Goal: Task Accomplishment & Management: Complete application form

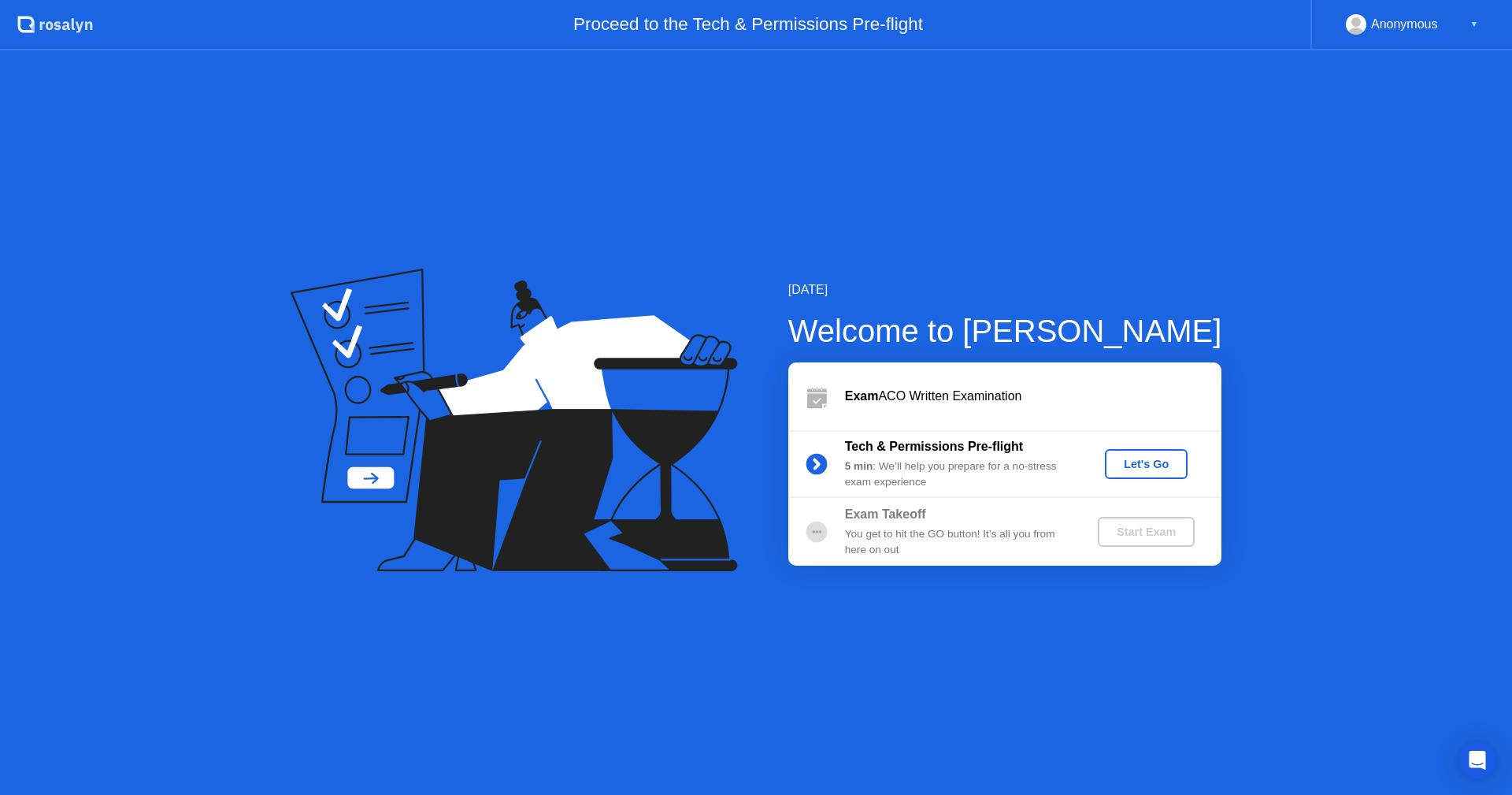
click at [1156, 452] on button "Let's Go" at bounding box center [1146, 464] width 83 height 30
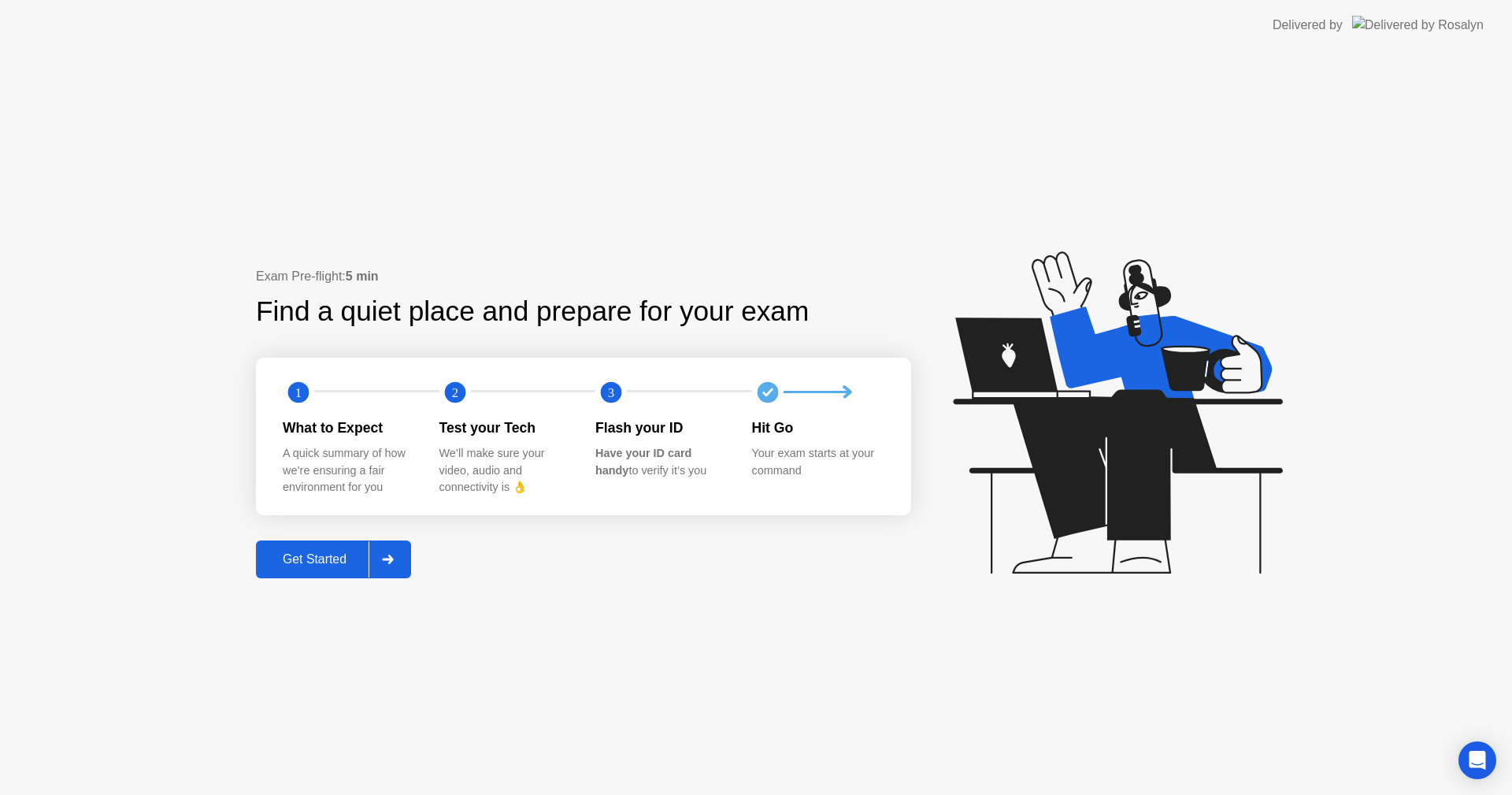
click at [329, 561] on div "Get Started" at bounding box center [314, 559] width 108 height 14
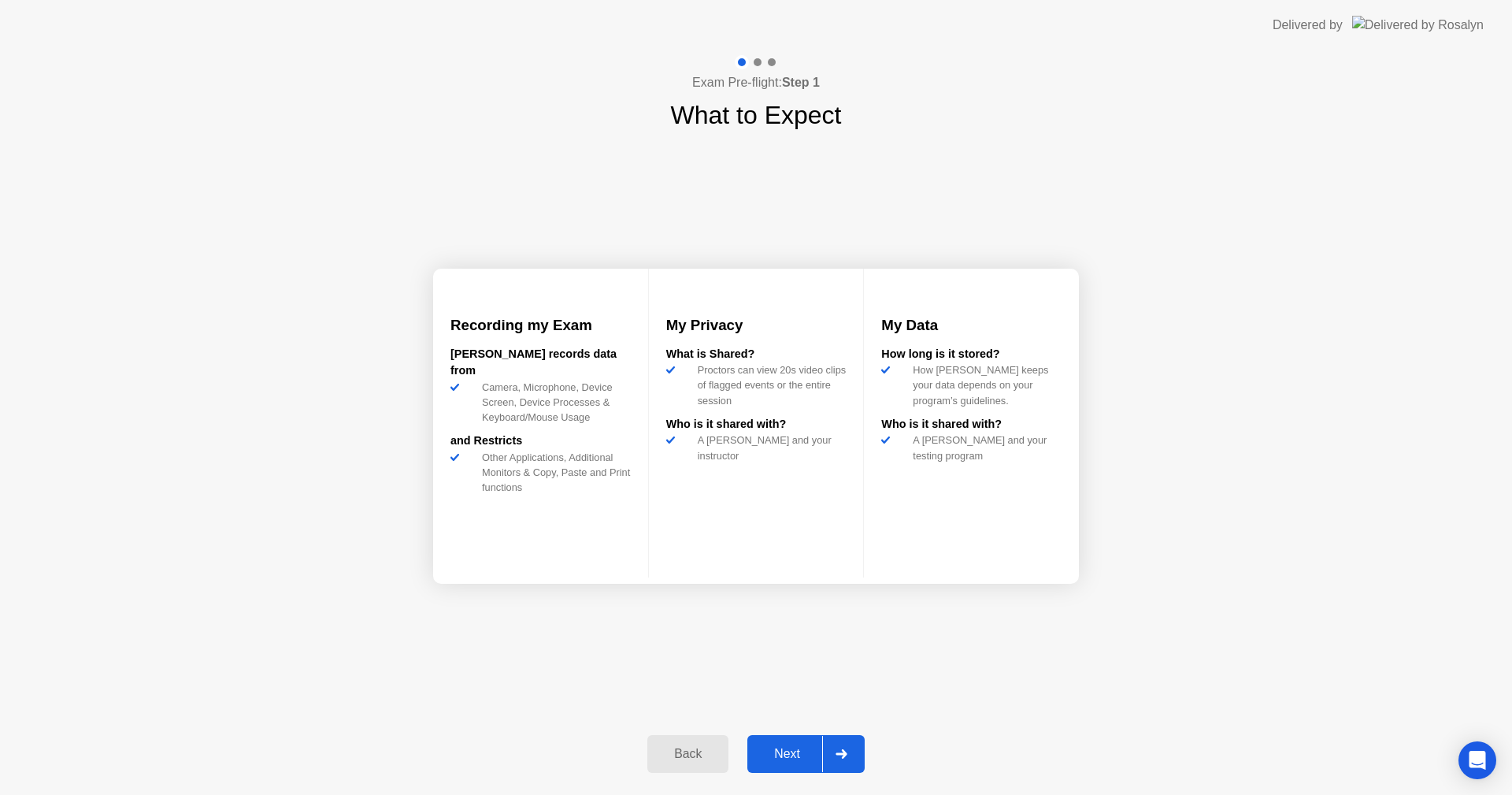
click at [807, 760] on div "Next" at bounding box center [787, 754] width 70 height 14
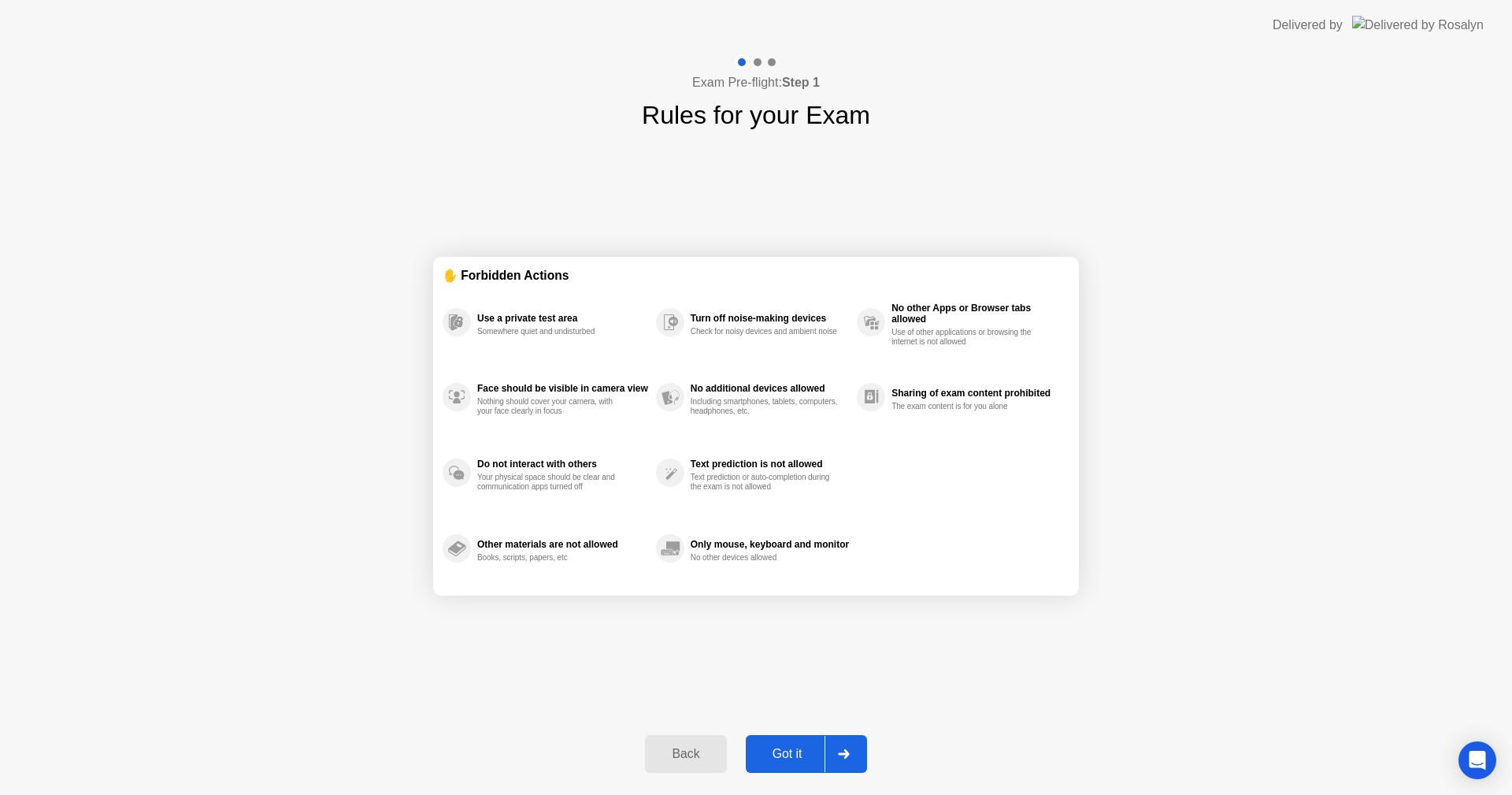
click at [782, 761] on div "Got it" at bounding box center [787, 754] width 74 height 14
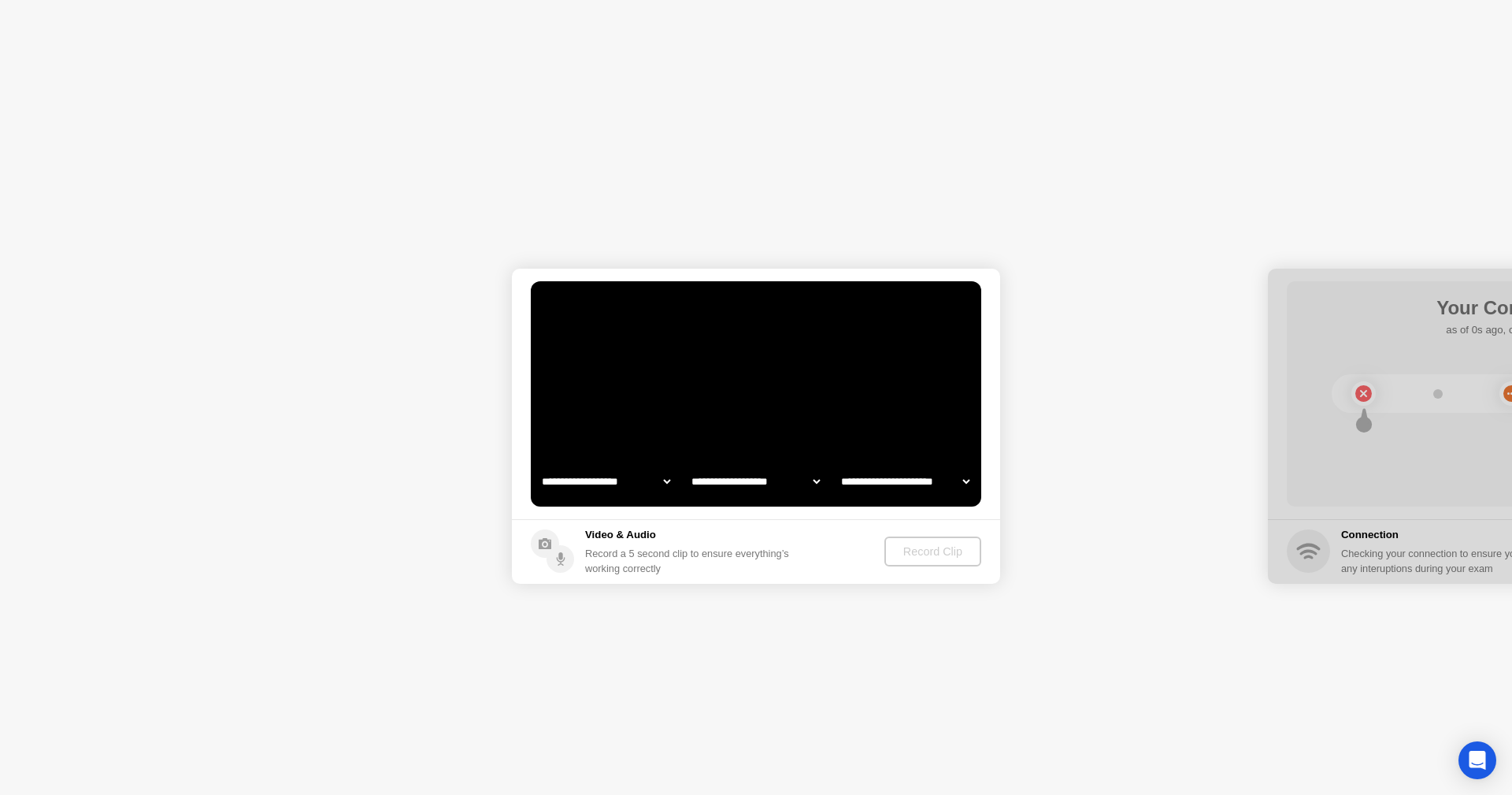
select select "**********"
select select "*******"
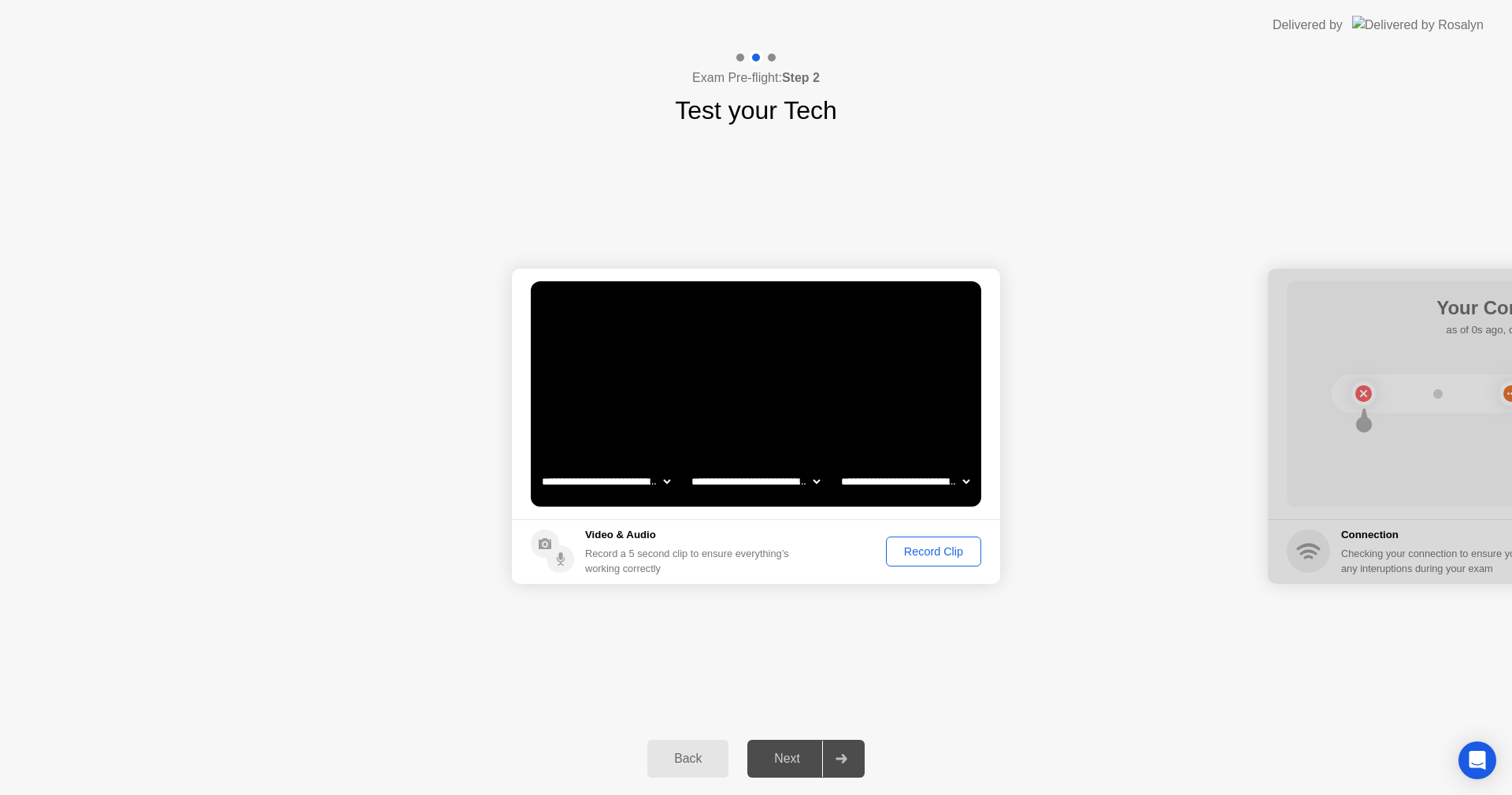
click at [929, 550] on div "Record Clip" at bounding box center [934, 551] width 85 height 12
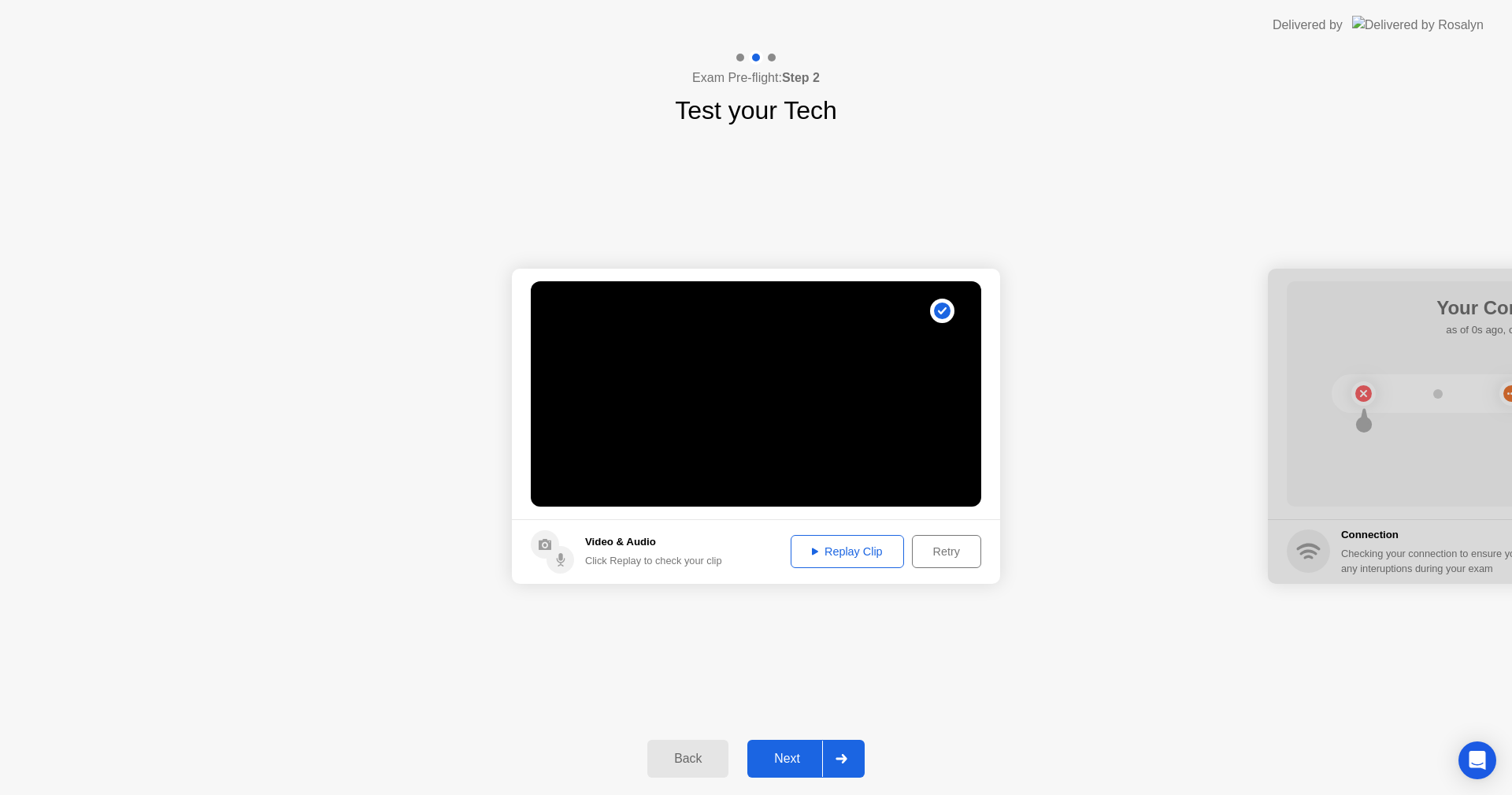
click at [866, 548] on div "Replay Clip" at bounding box center [848, 551] width 102 height 12
click at [795, 754] on div "Next" at bounding box center [787, 758] width 70 height 14
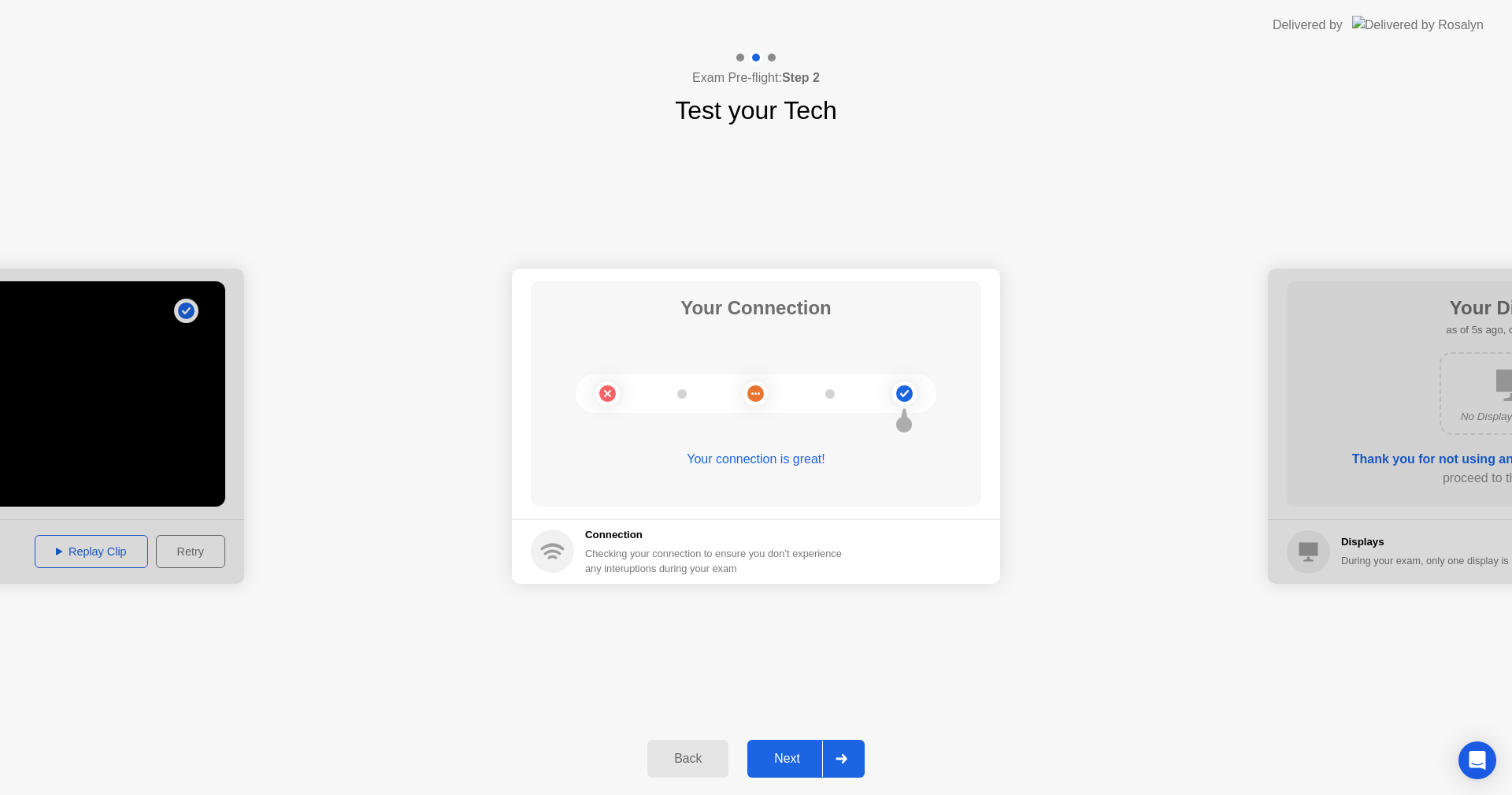
click at [809, 755] on div "Next" at bounding box center [787, 758] width 70 height 14
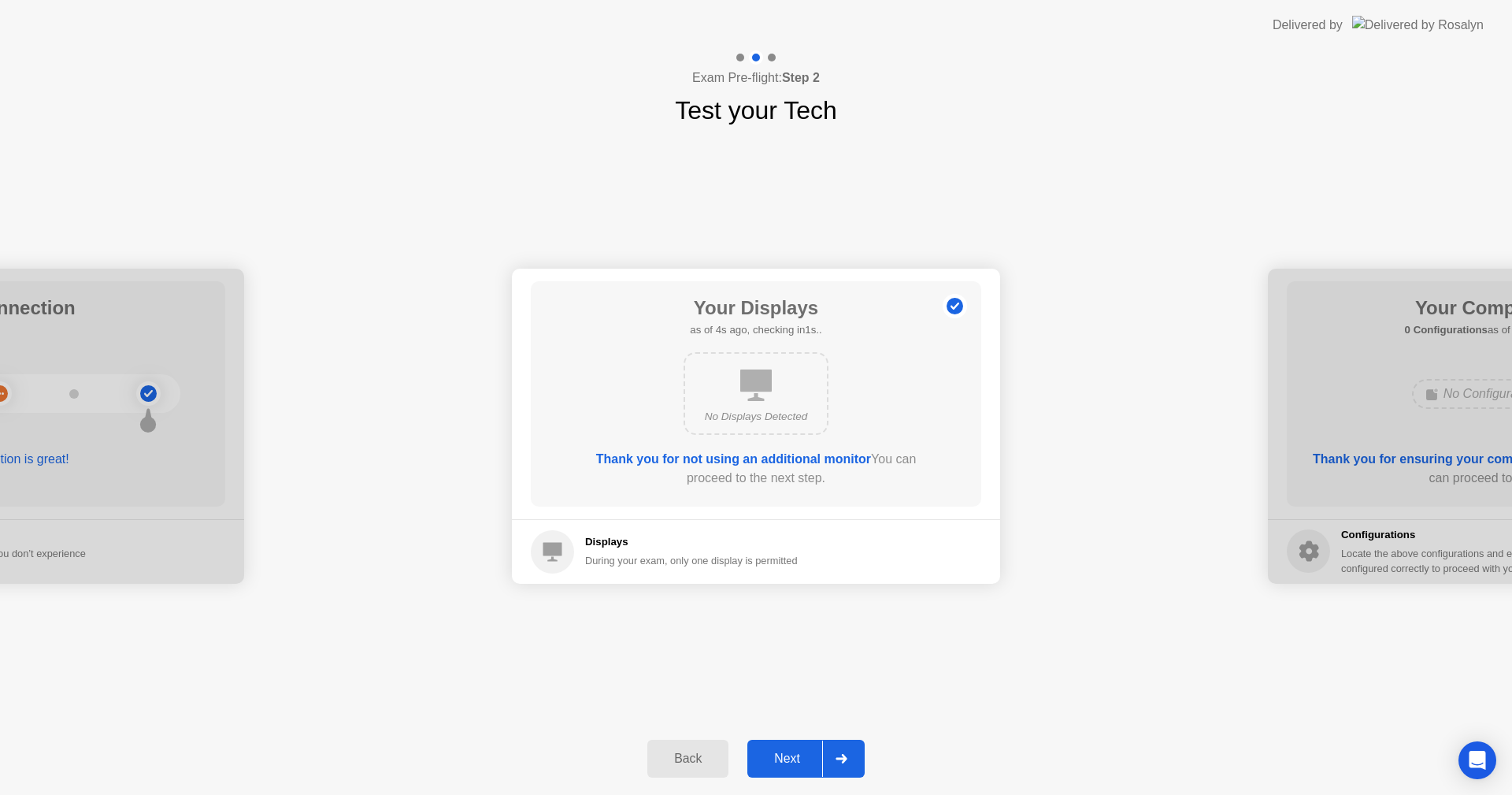
click at [791, 752] on div "Next" at bounding box center [787, 758] width 70 height 14
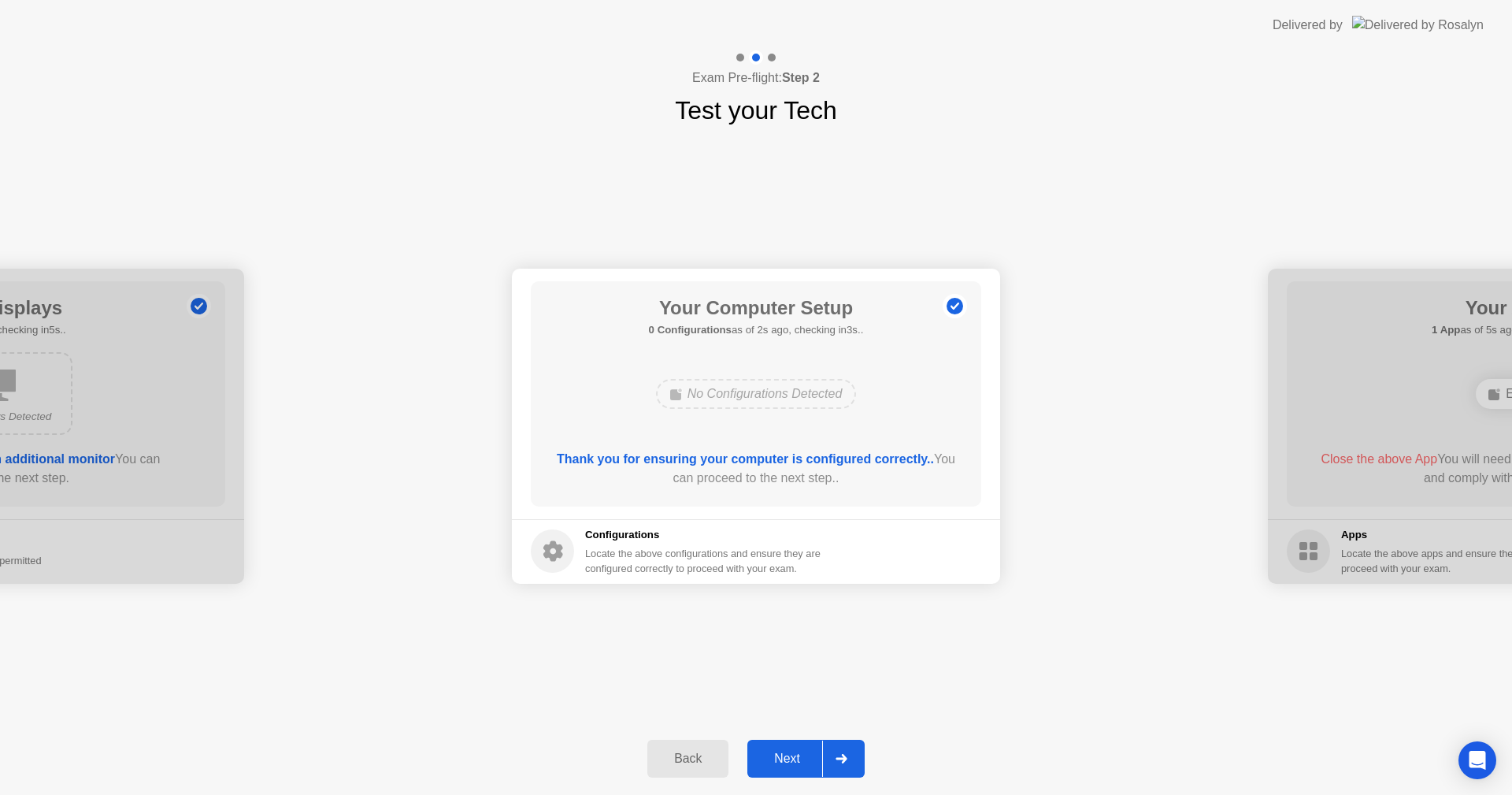
click at [790, 752] on div "Next" at bounding box center [787, 758] width 70 height 14
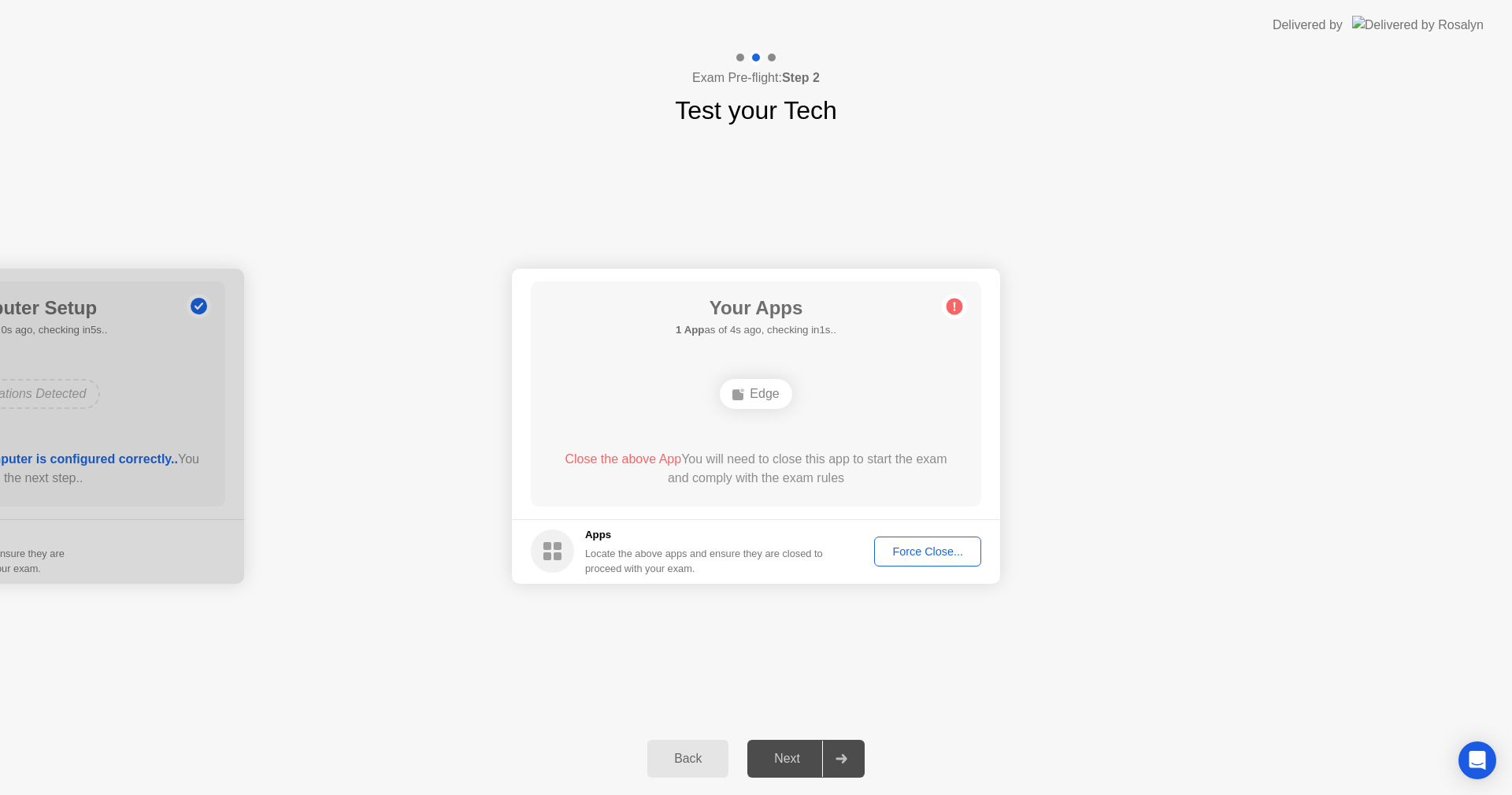
click at [600, 457] on span "Close the above App" at bounding box center [622, 459] width 116 height 13
click at [912, 556] on div "Force Close..." at bounding box center [927, 551] width 96 height 12
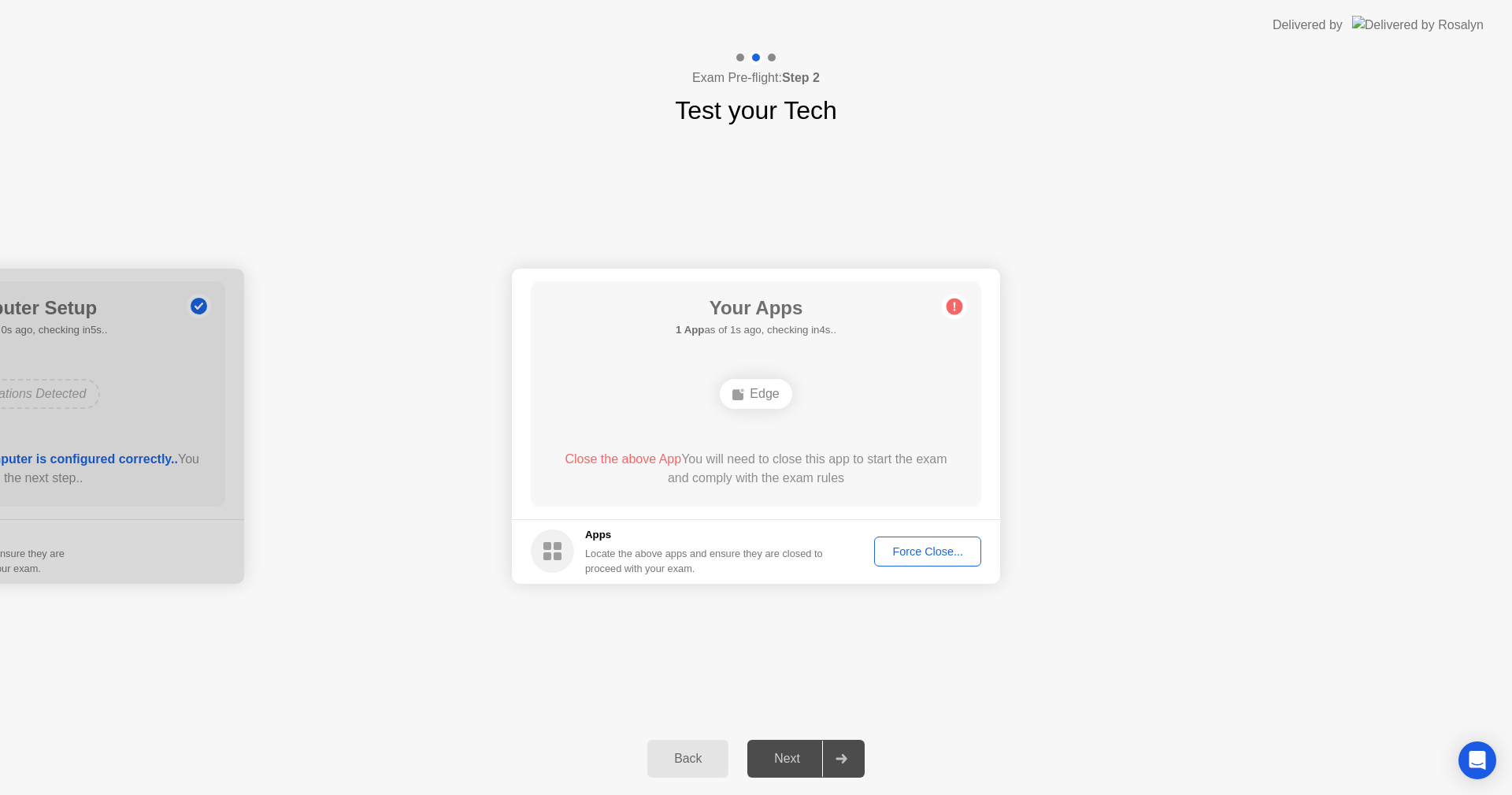
click at [753, 395] on div "Edge" at bounding box center [756, 394] width 72 height 30
click at [938, 548] on div "Force Close..." at bounding box center [927, 551] width 96 height 12
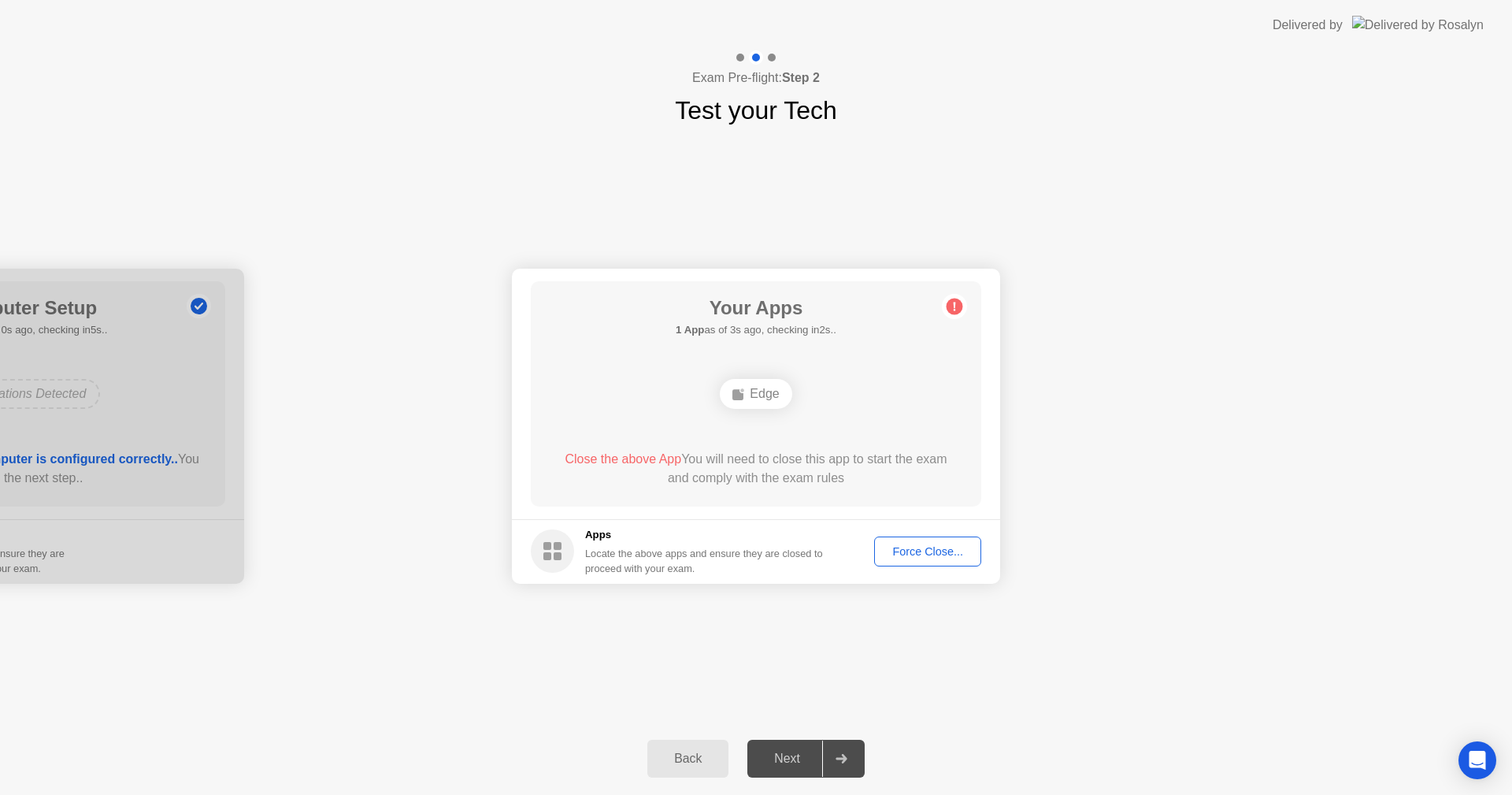
click at [931, 557] on div "Force Close..." at bounding box center [927, 551] width 96 height 12
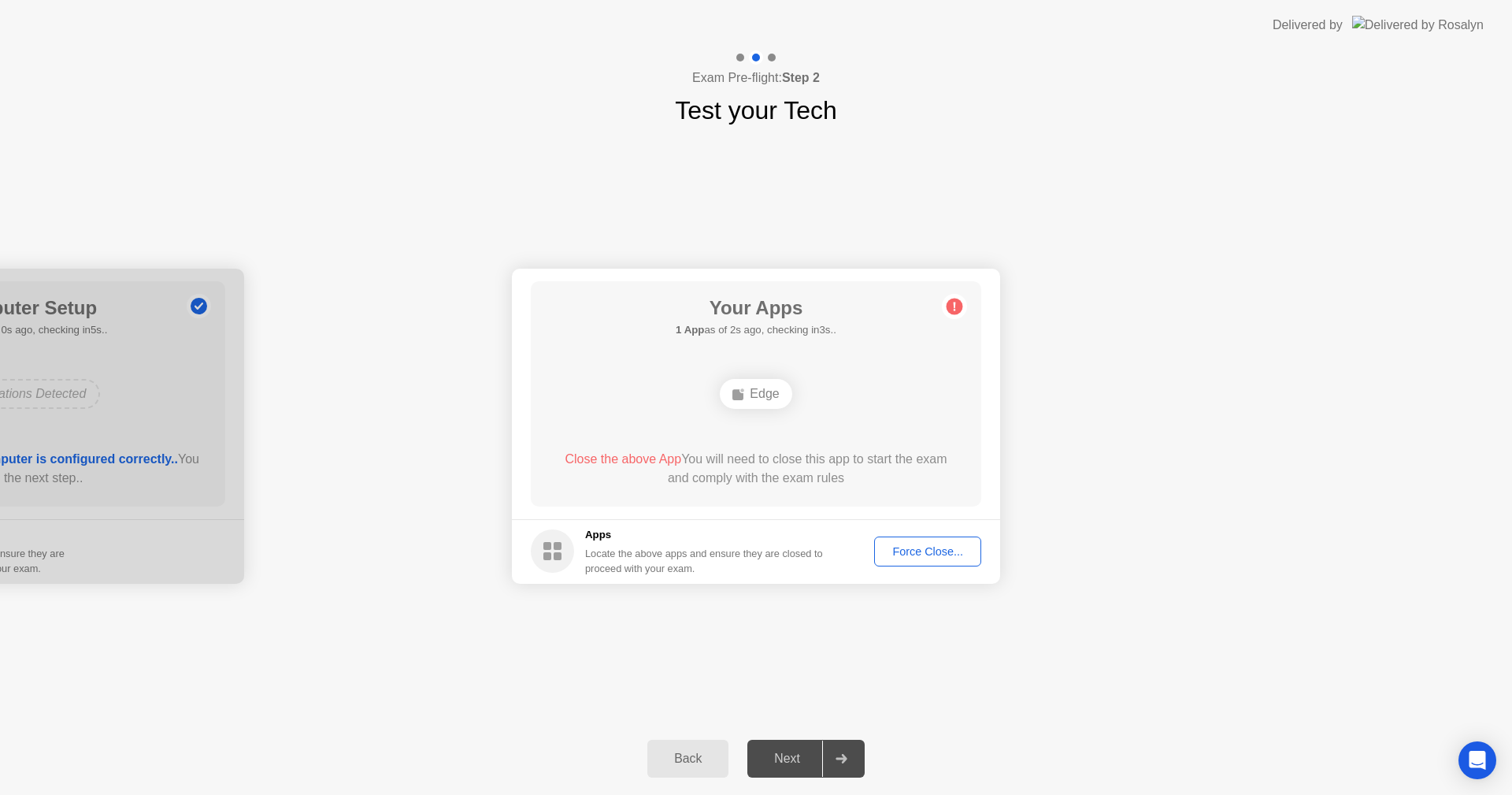
click at [935, 554] on div "Force Close..." at bounding box center [927, 551] width 96 height 12
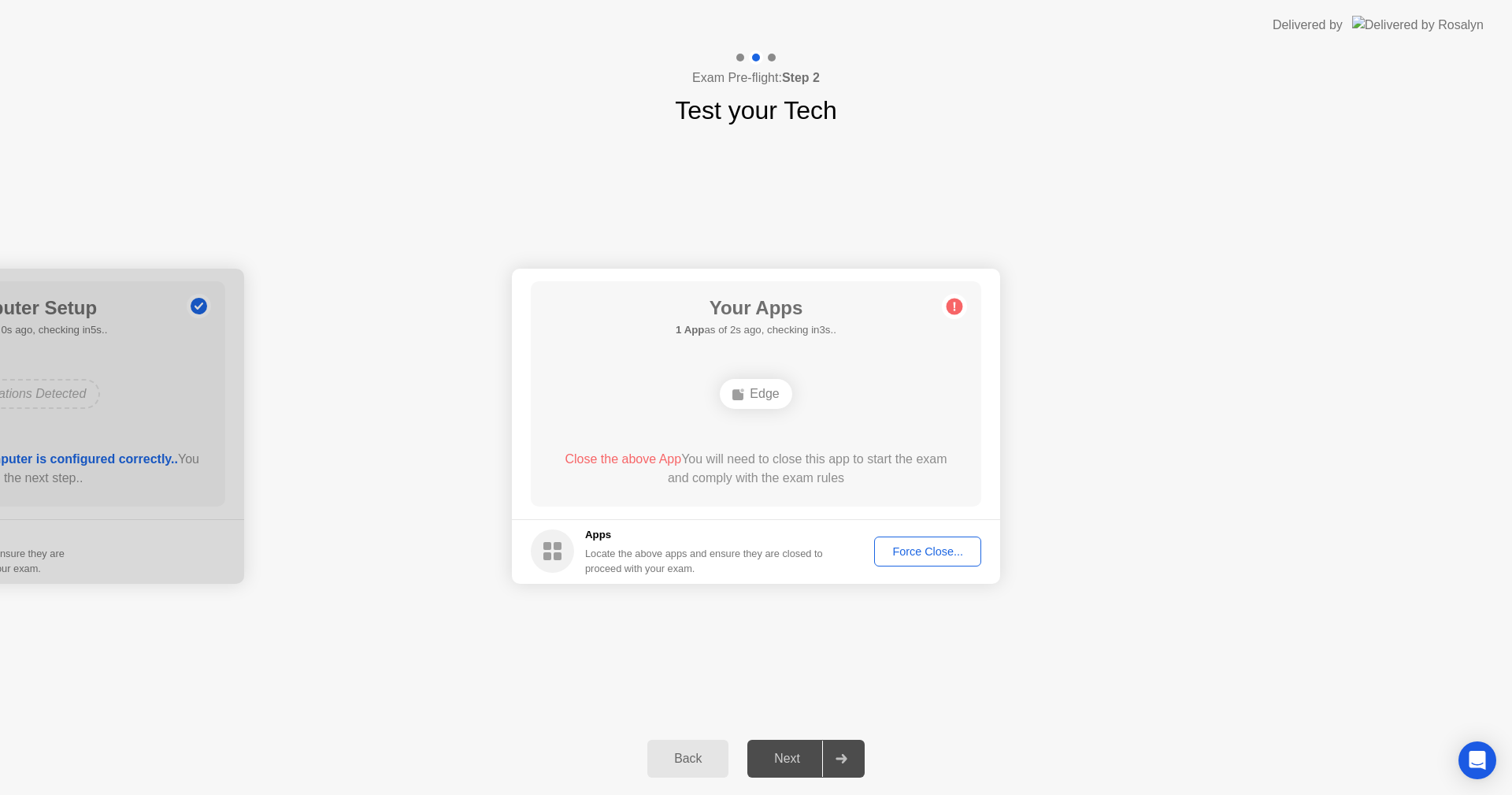
click at [948, 555] on div "Force Close..." at bounding box center [927, 551] width 96 height 12
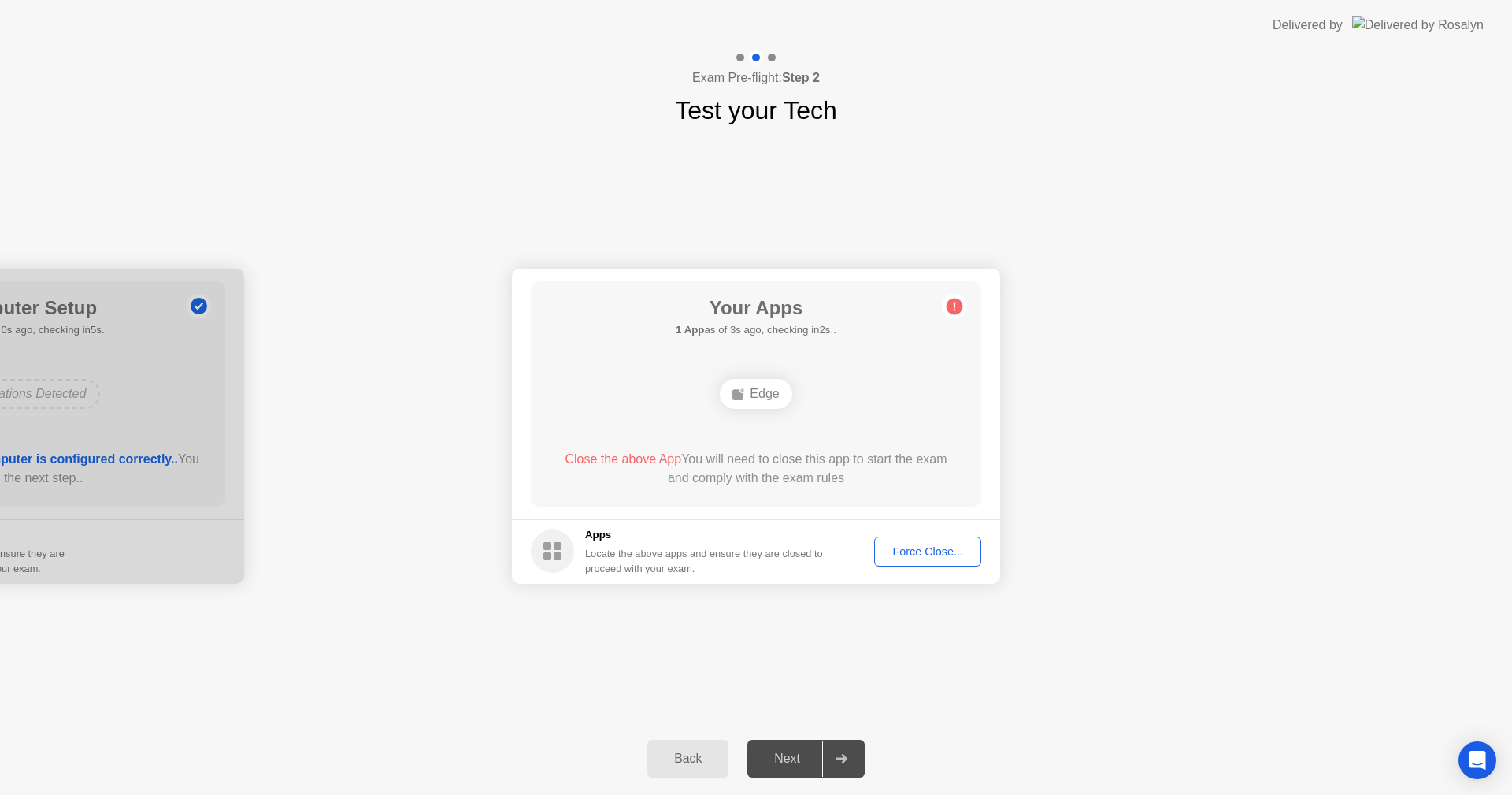
click at [769, 391] on div "Edge" at bounding box center [756, 394] width 72 height 30
click at [788, 755] on div "Next" at bounding box center [787, 758] width 70 height 14
click at [909, 551] on div "Force Close..." at bounding box center [927, 551] width 96 height 12
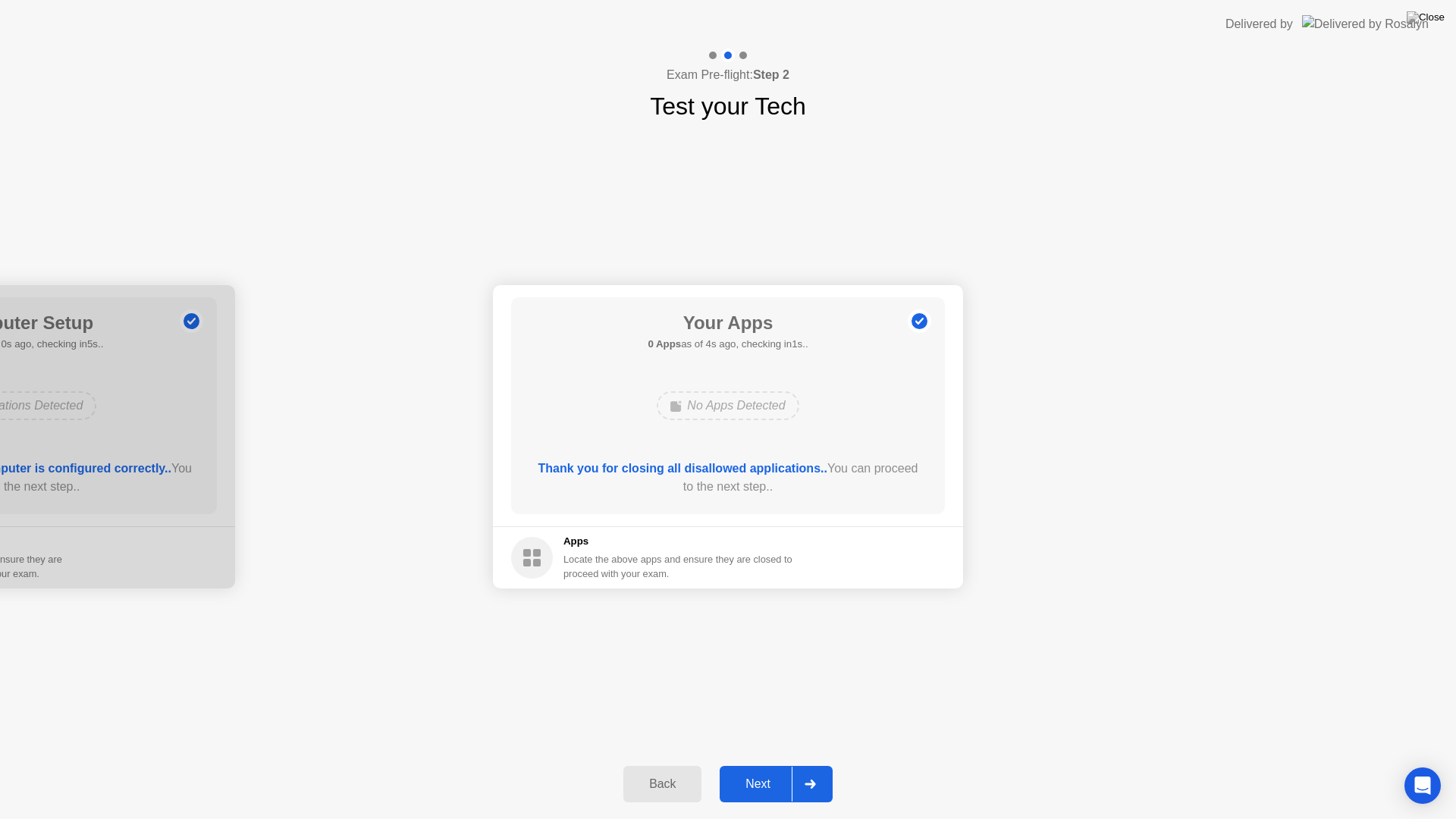
click at [769, 764] on div "Next" at bounding box center [758, 783] width 67 height 13
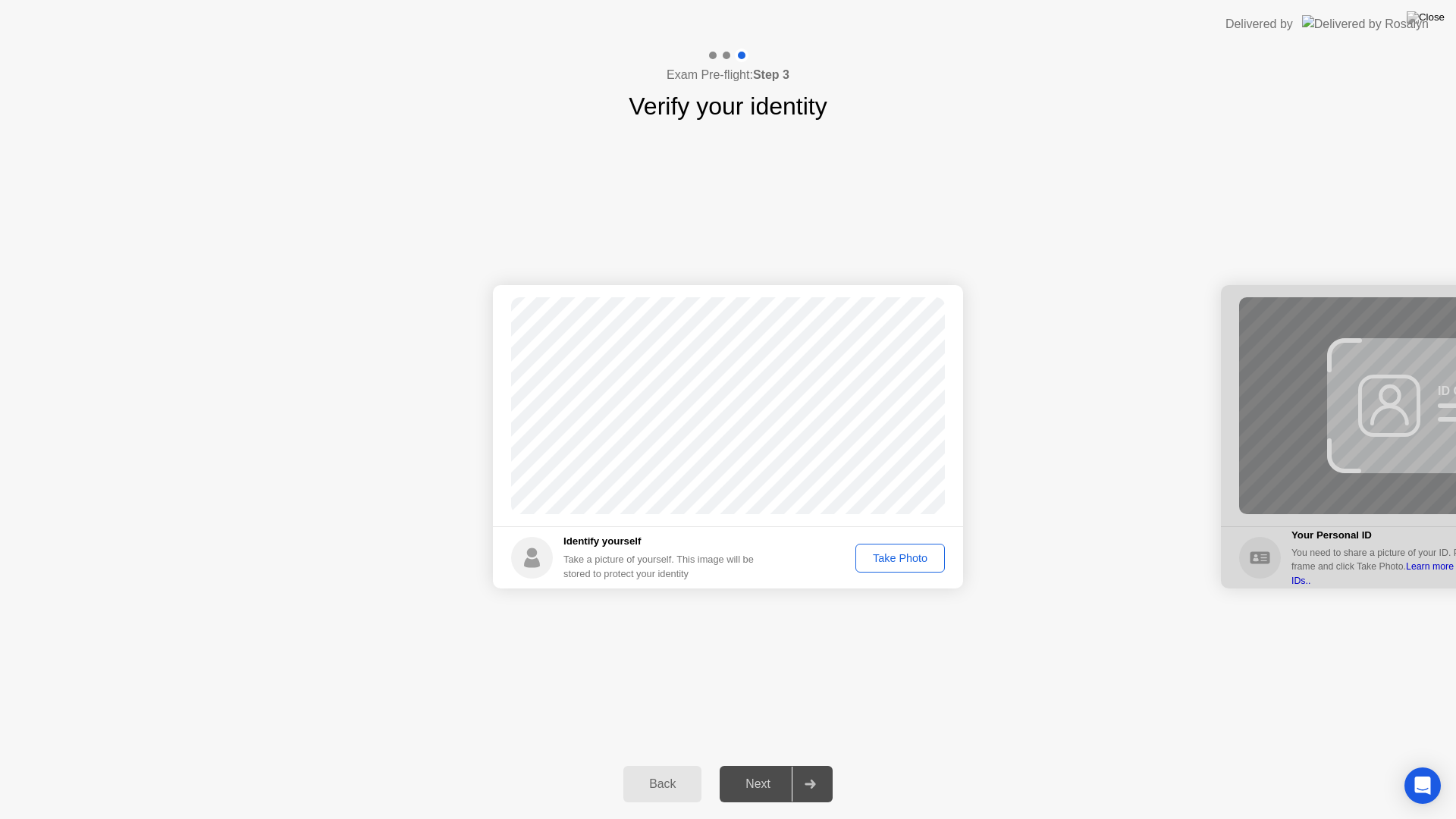
click at [891, 559] on div "Take Photo" at bounding box center [900, 557] width 79 height 12
click at [821, 764] on div at bounding box center [810, 784] width 36 height 35
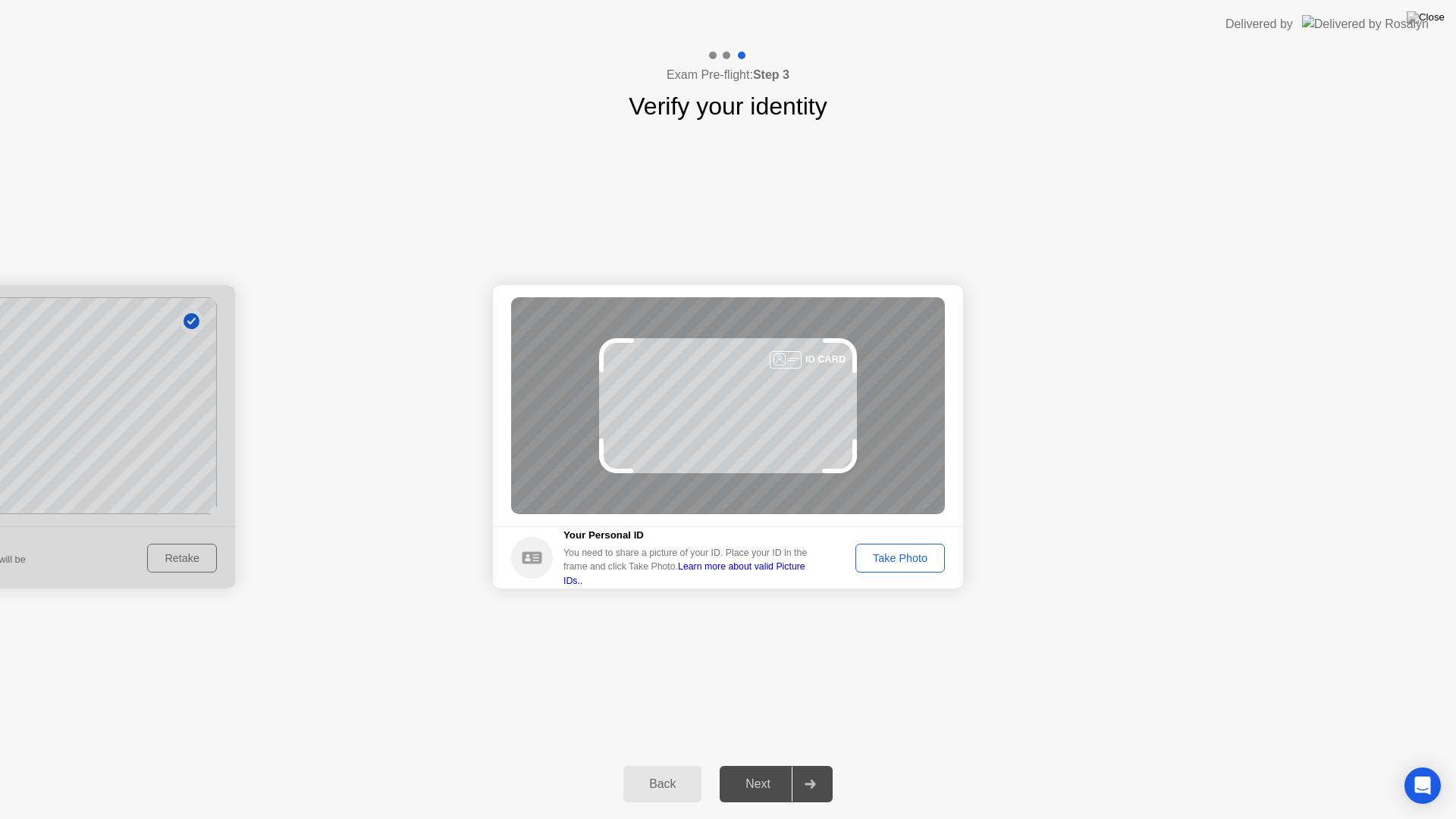
click at [919, 554] on div "Take Photo" at bounding box center [900, 557] width 79 height 12
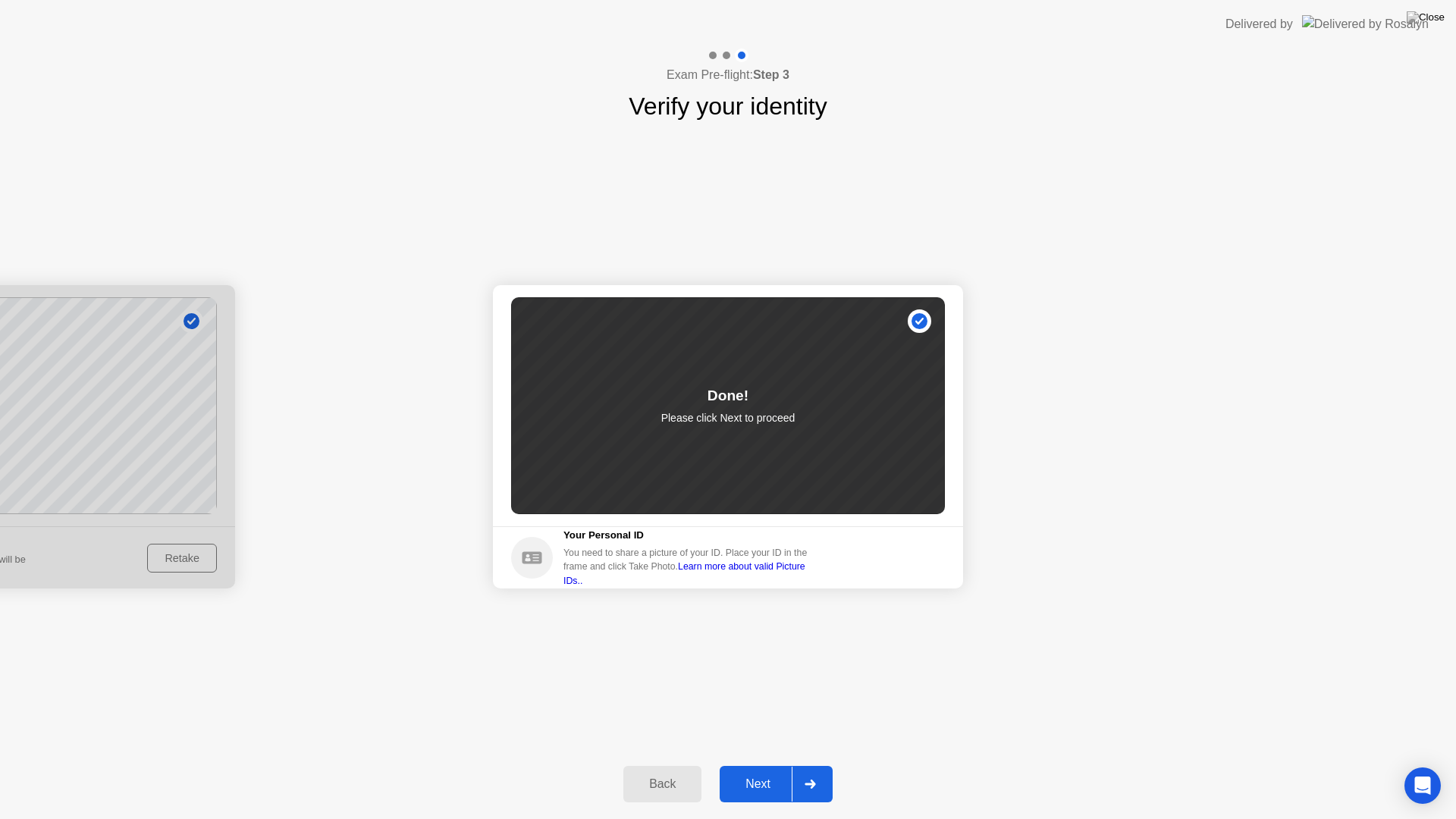
click at [804, 764] on div at bounding box center [810, 784] width 36 height 35
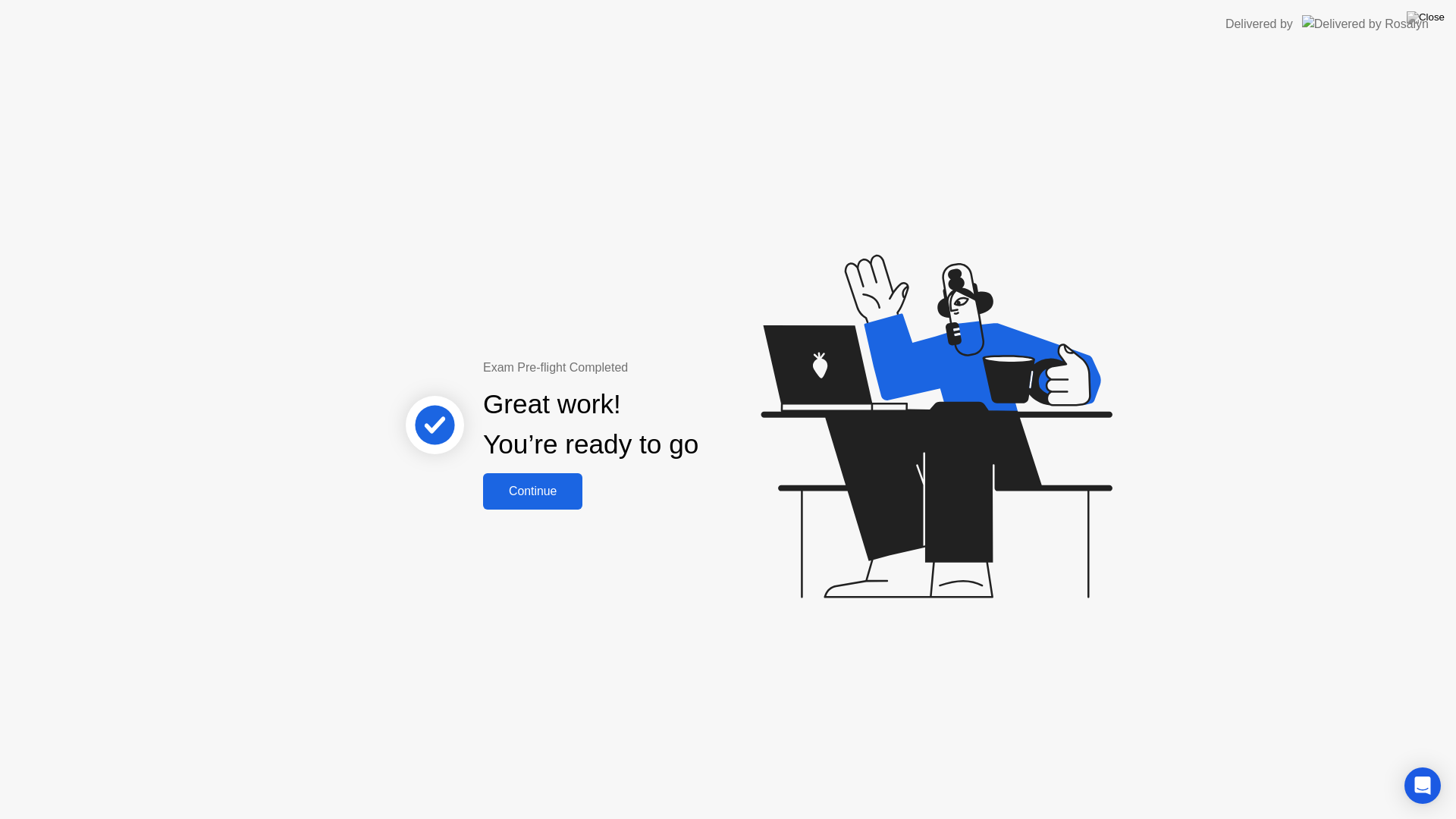
click at [540, 488] on div "Continue" at bounding box center [533, 491] width 90 height 13
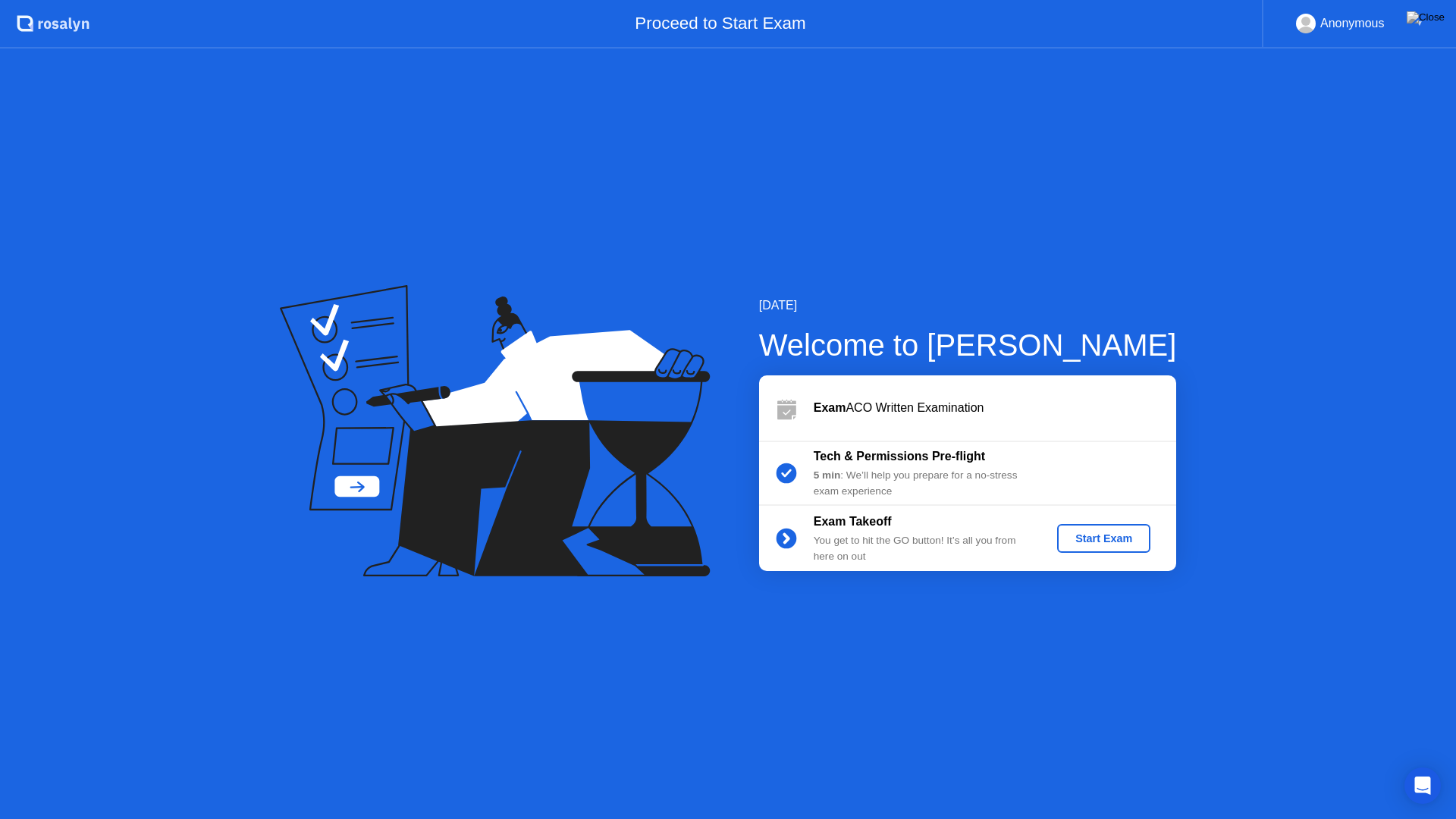
click at [1085, 539] on div "Start Exam" at bounding box center [1104, 538] width 81 height 12
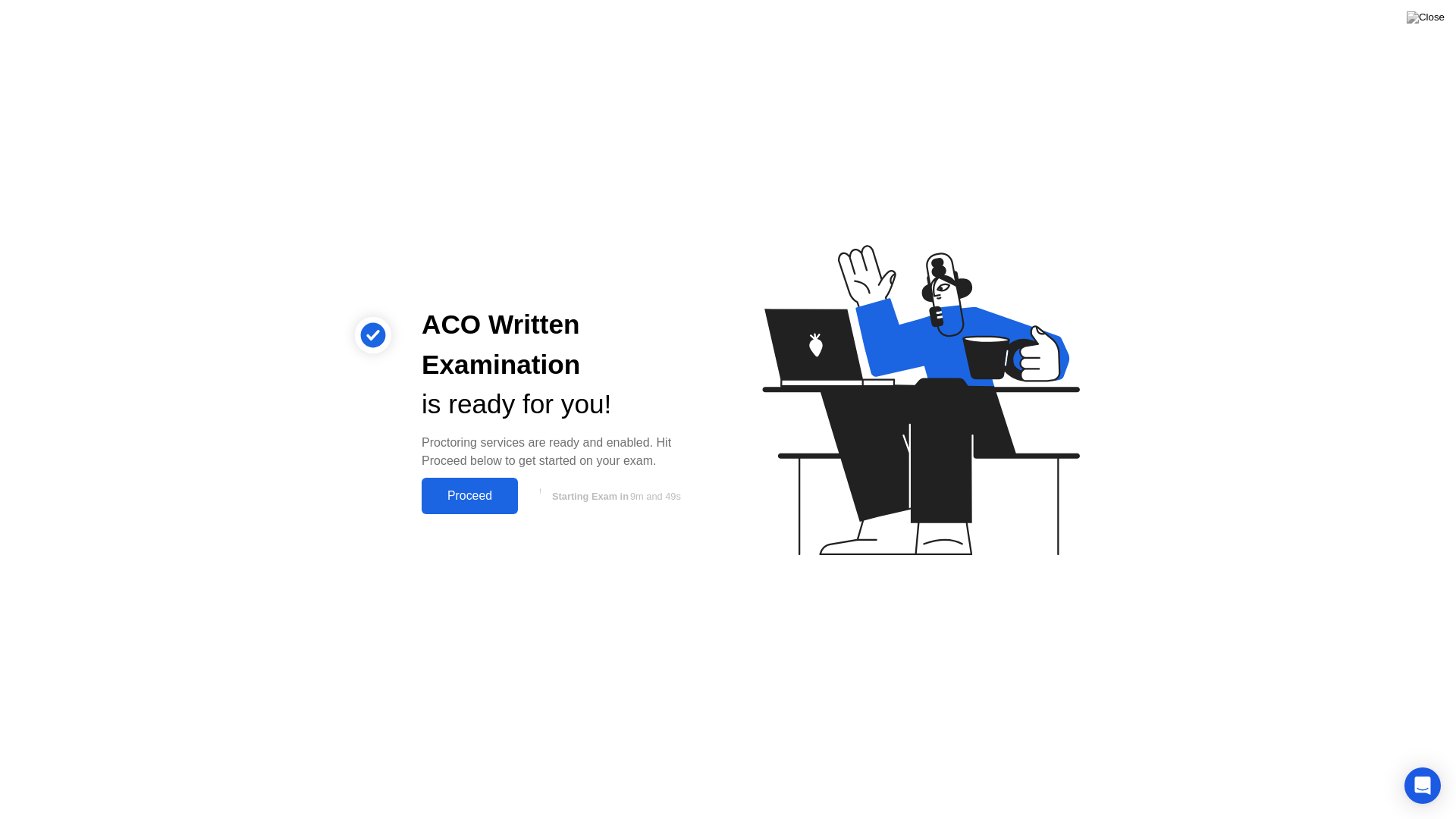
click at [491, 492] on div "Proceed" at bounding box center [469, 495] width 87 height 13
